Goal: Find specific page/section: Find specific page/section

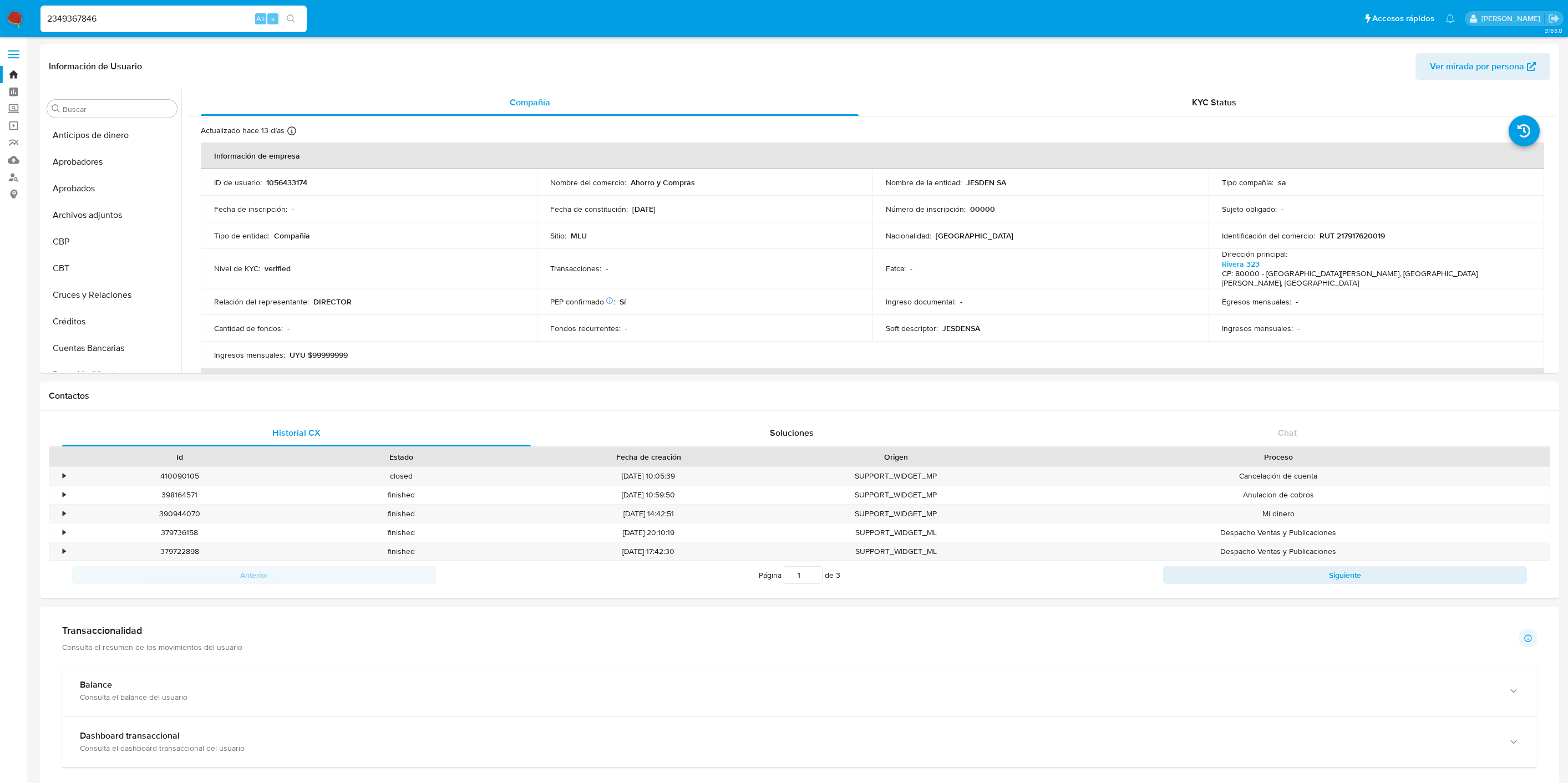
select select "10"
type input "2349367846"
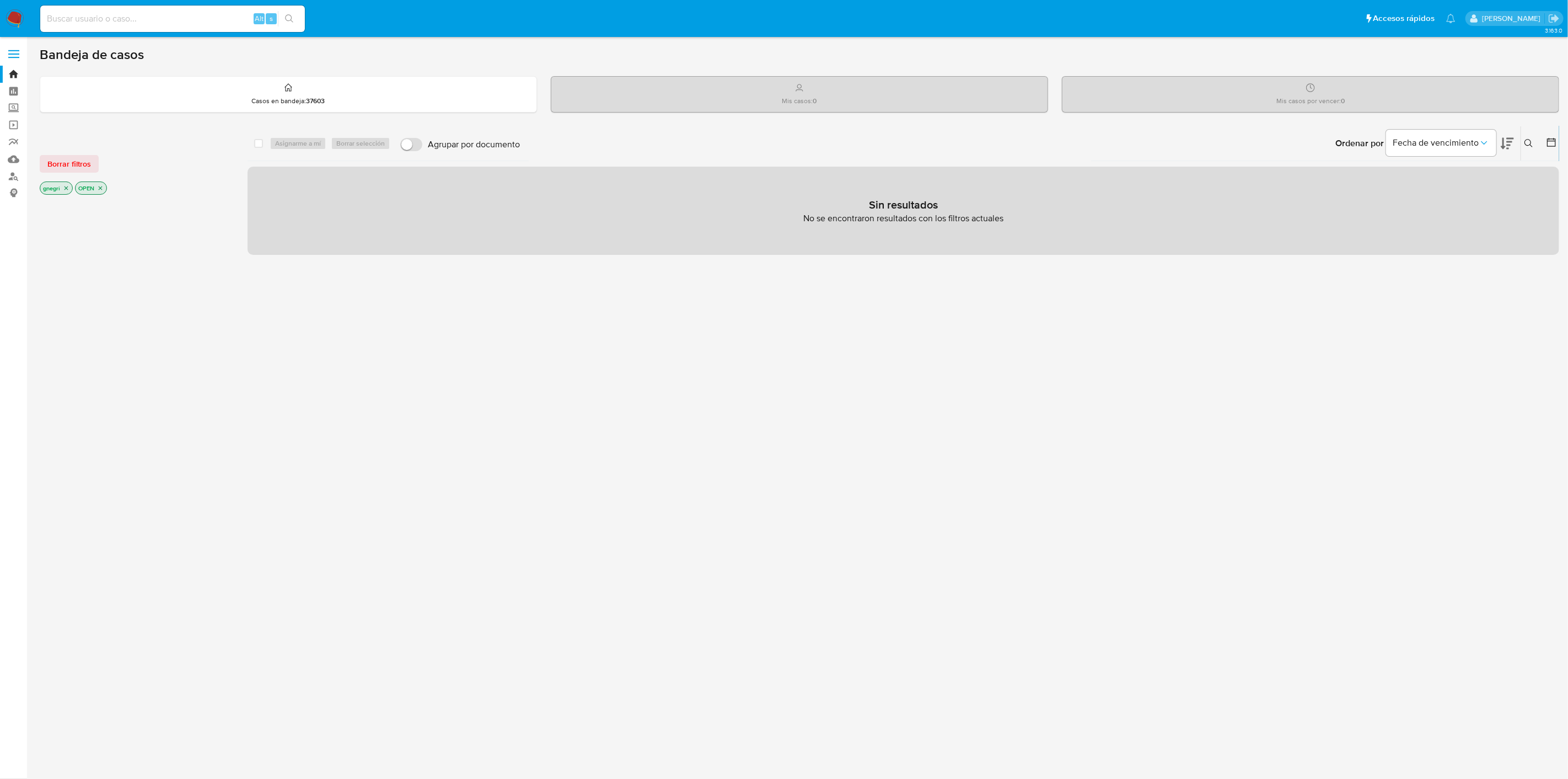
click at [162, 15] on input at bounding box center [172, 19] width 265 height 15
paste input "2349367846"
type input "2349367846"
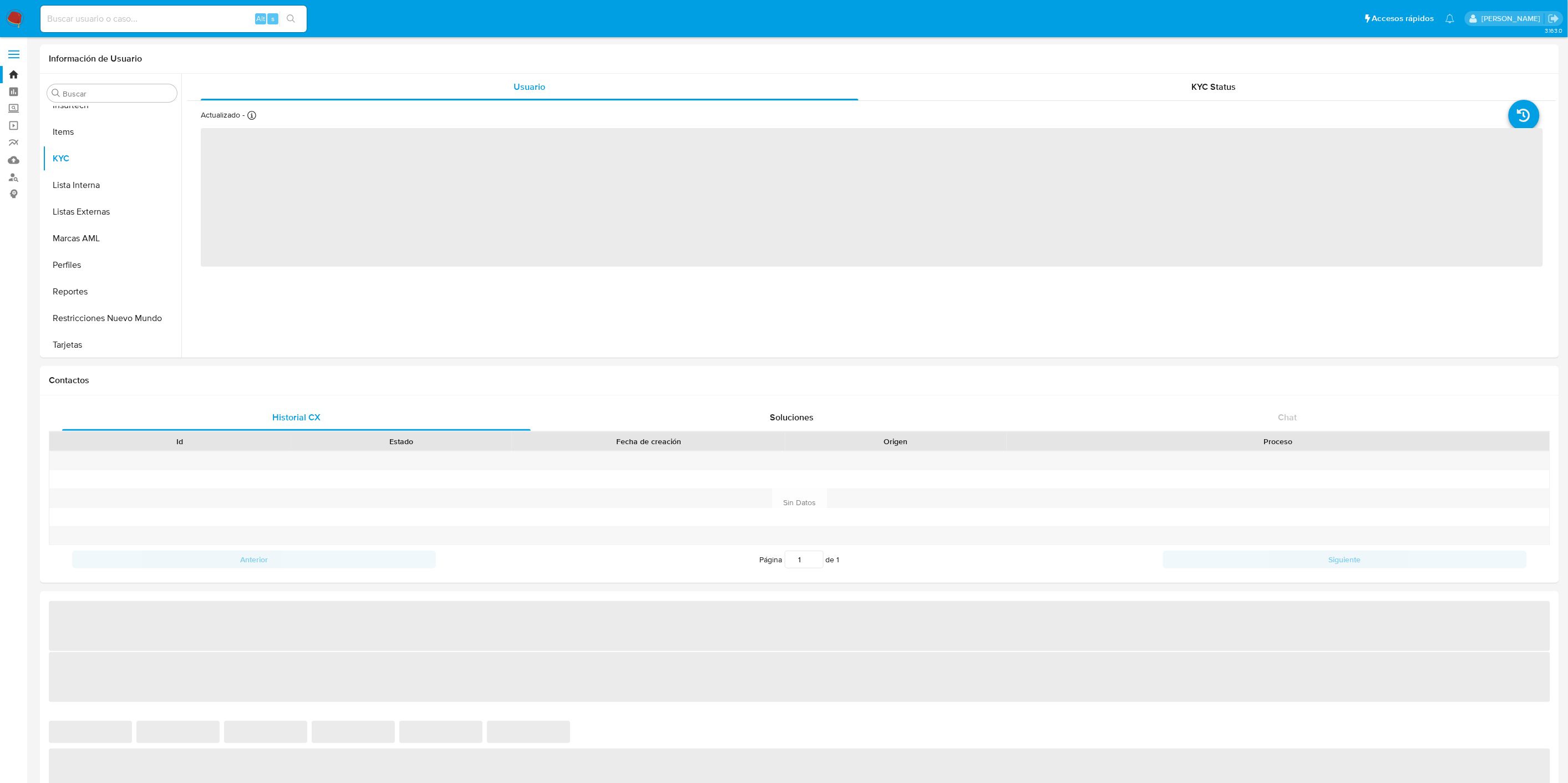
scroll to position [574, 0]
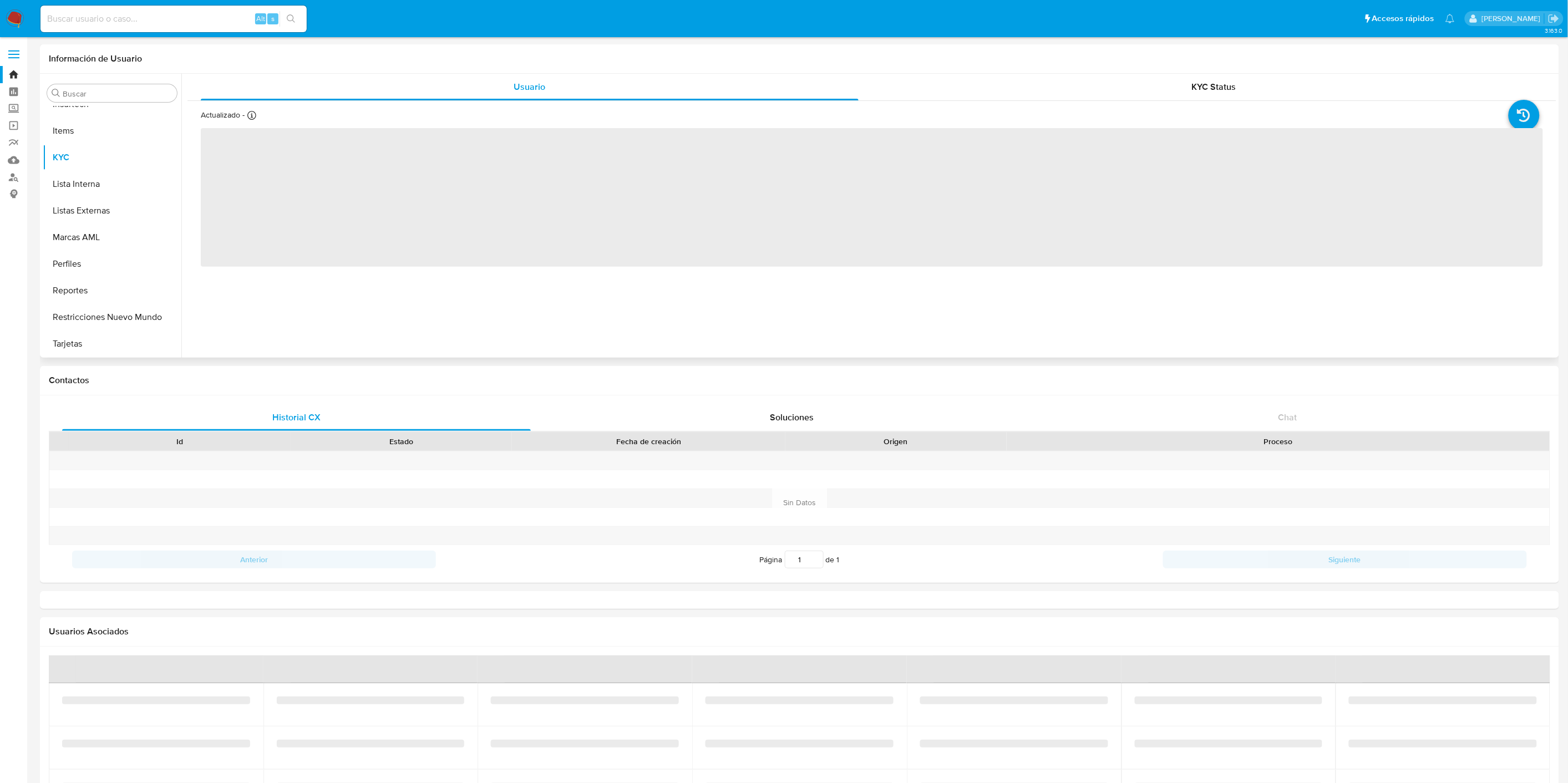
select select "10"
